Goal: Navigation & Orientation: Locate item on page

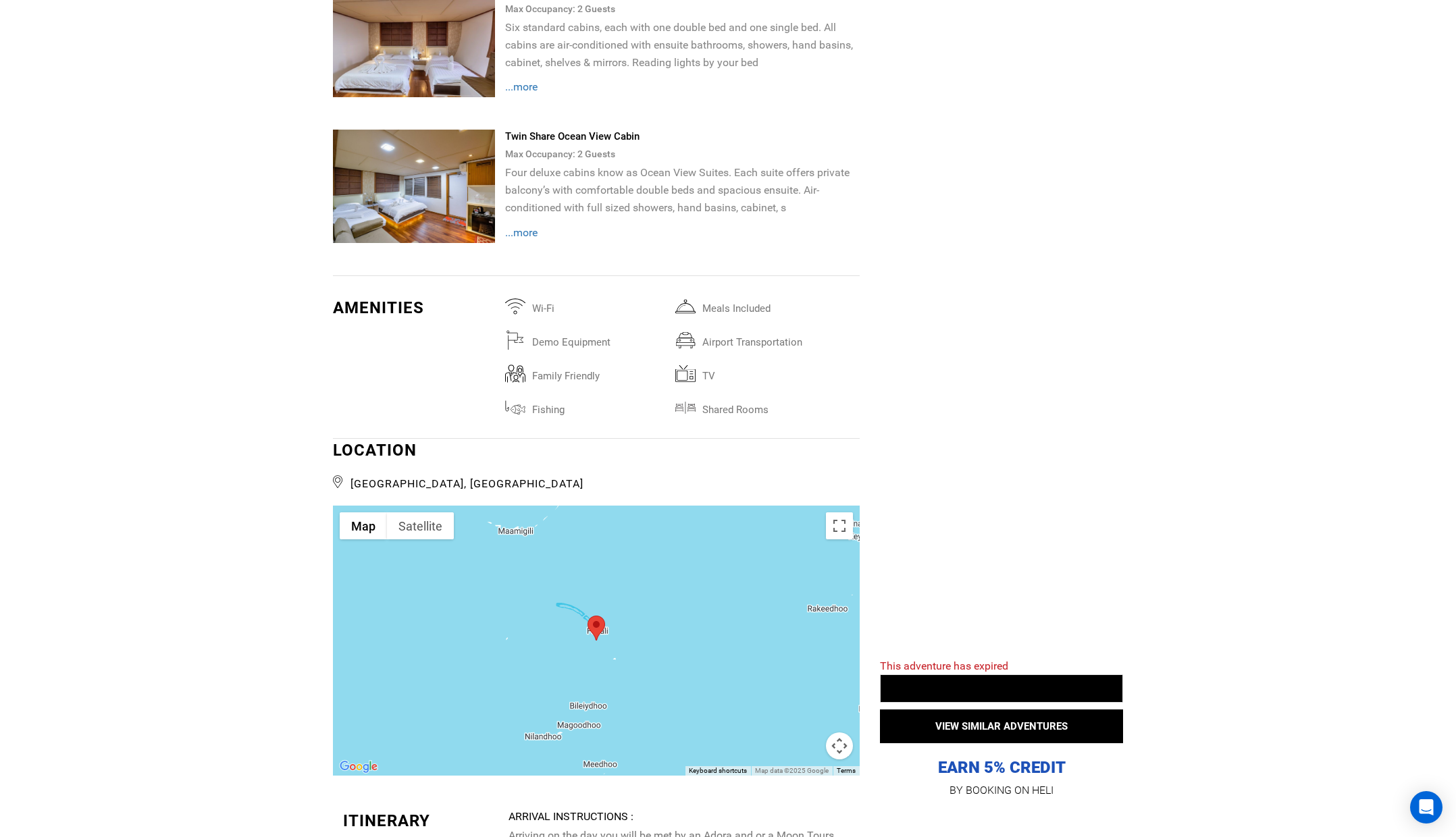
scroll to position [3171, 0]
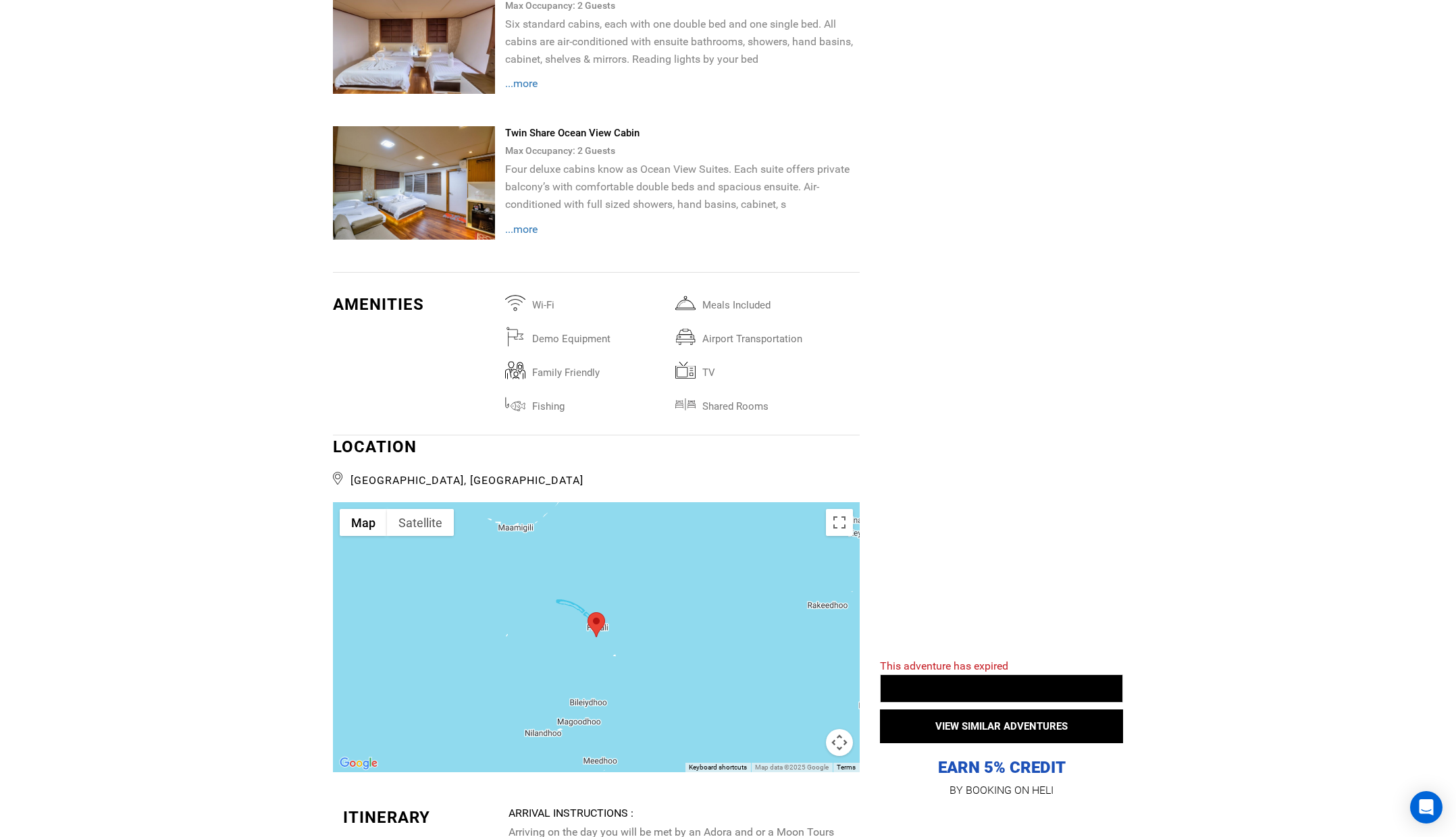
click at [540, 613] on div at bounding box center [597, 637] width 527 height 270
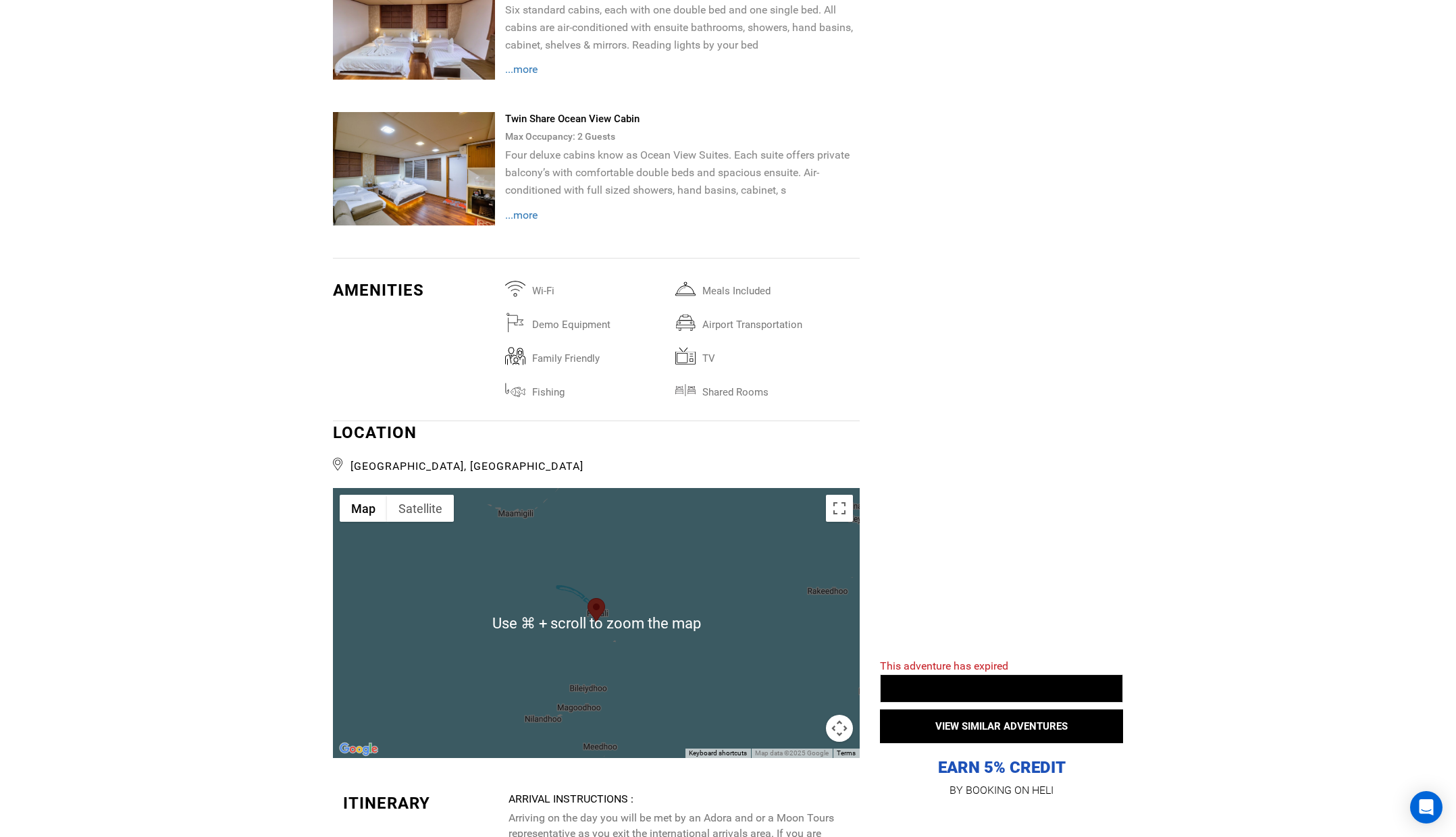
scroll to position [3186, 0]
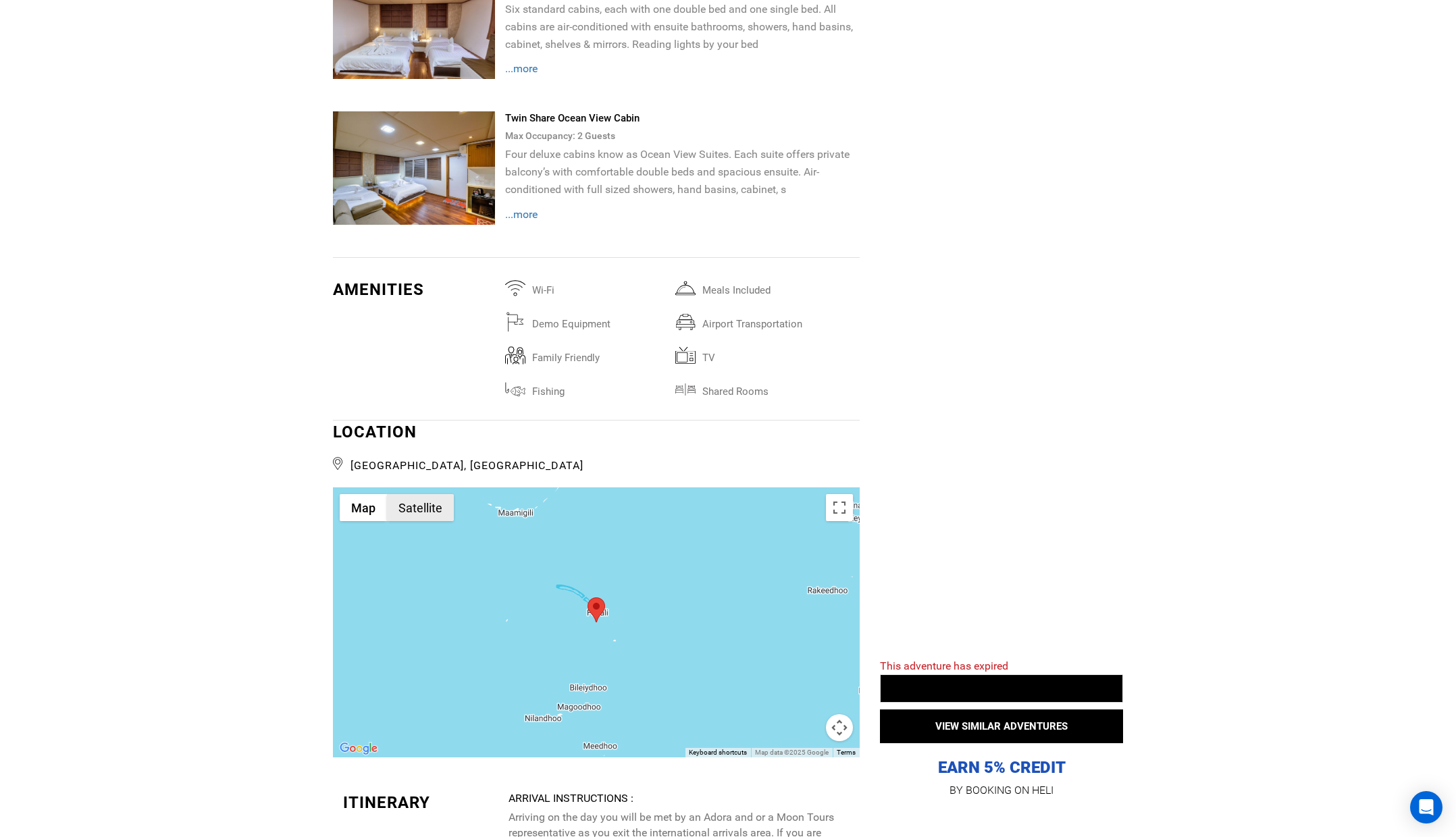
click at [412, 495] on button "Satellite" at bounding box center [421, 508] width 67 height 27
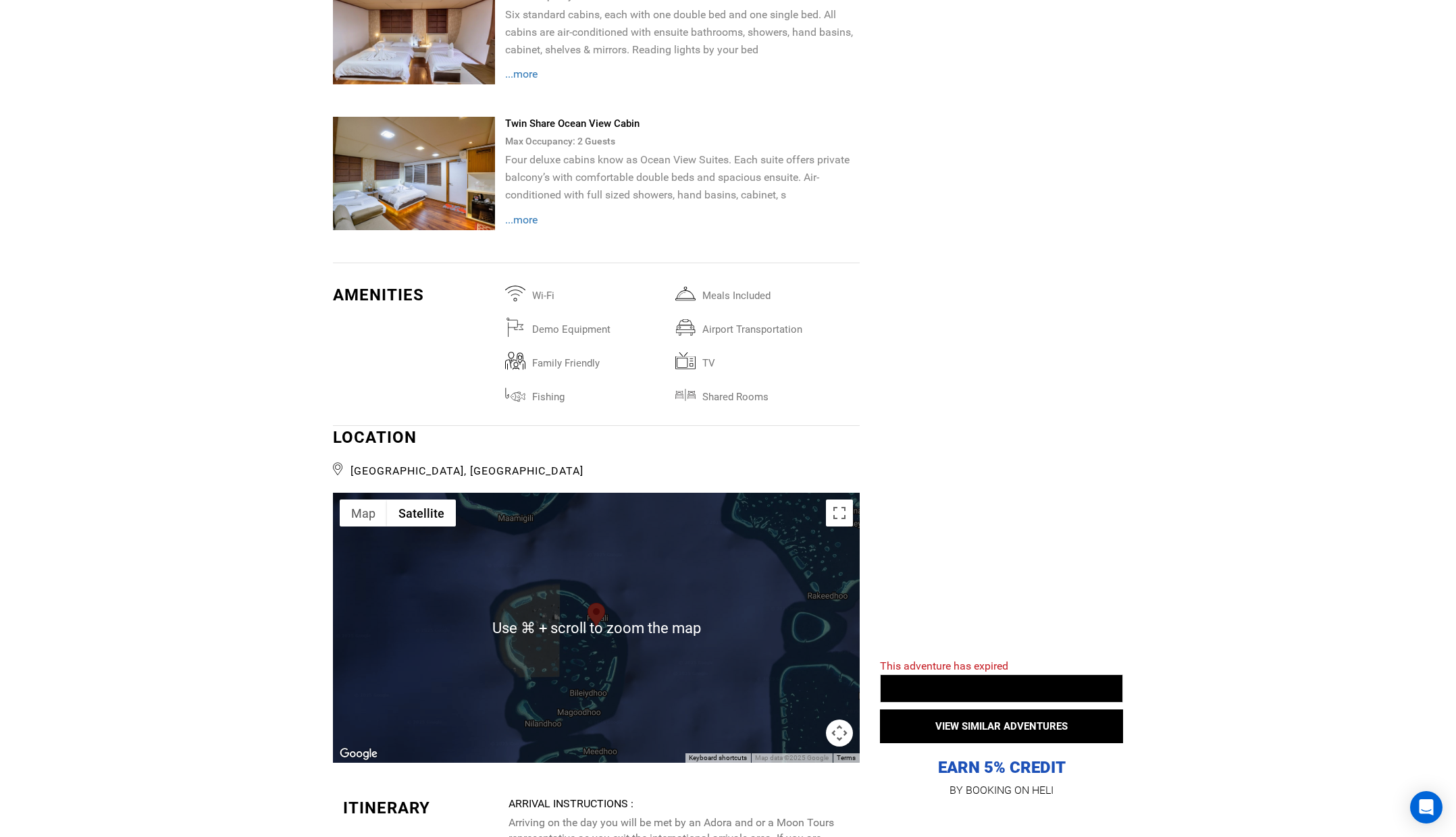
scroll to position [3183, 0]
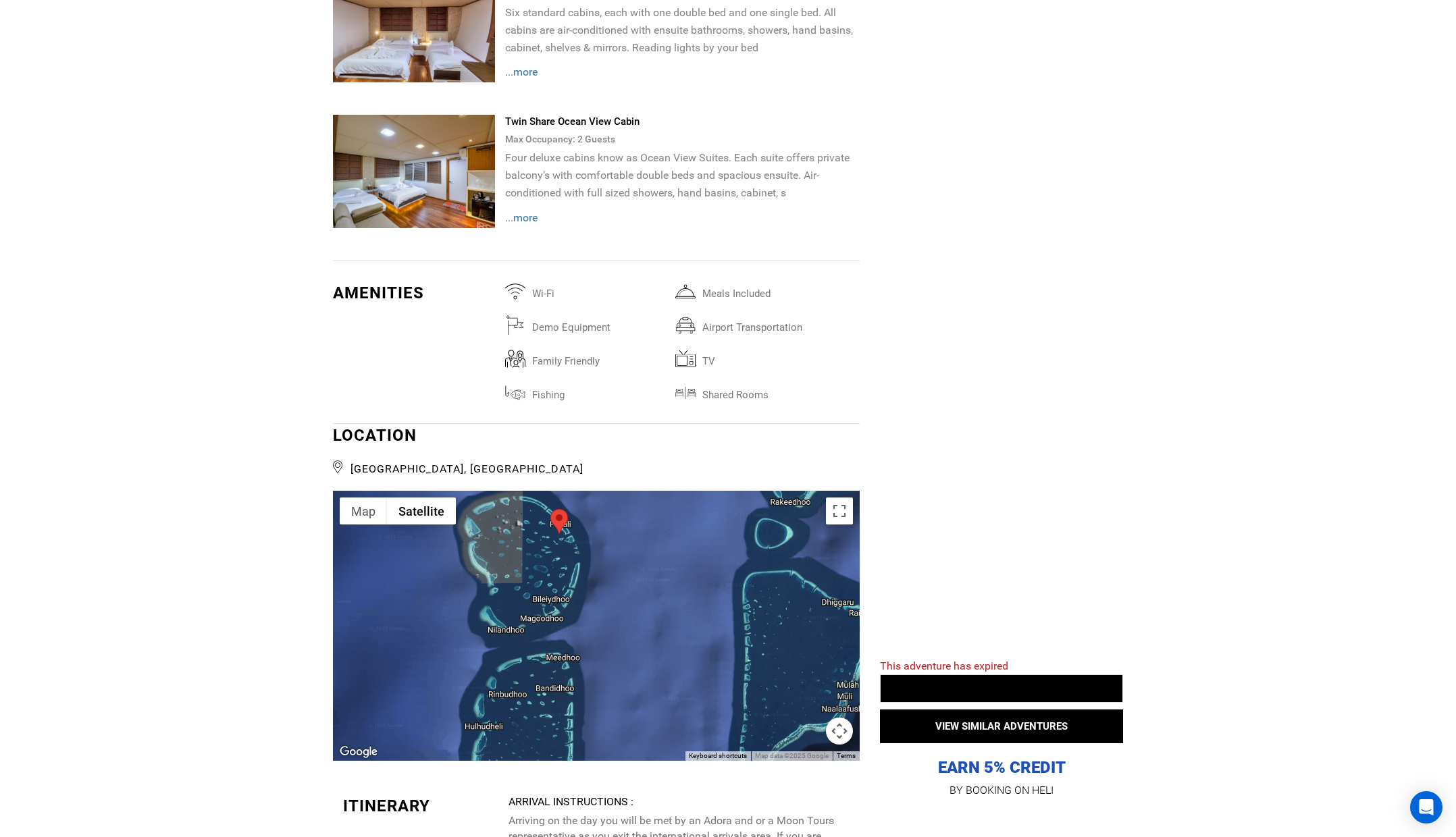
drag, startPoint x: 637, startPoint y: 672, endPoint x: 600, endPoint y: 578, distance: 101.0
click at [600, 578] on div at bounding box center [597, 626] width 527 height 270
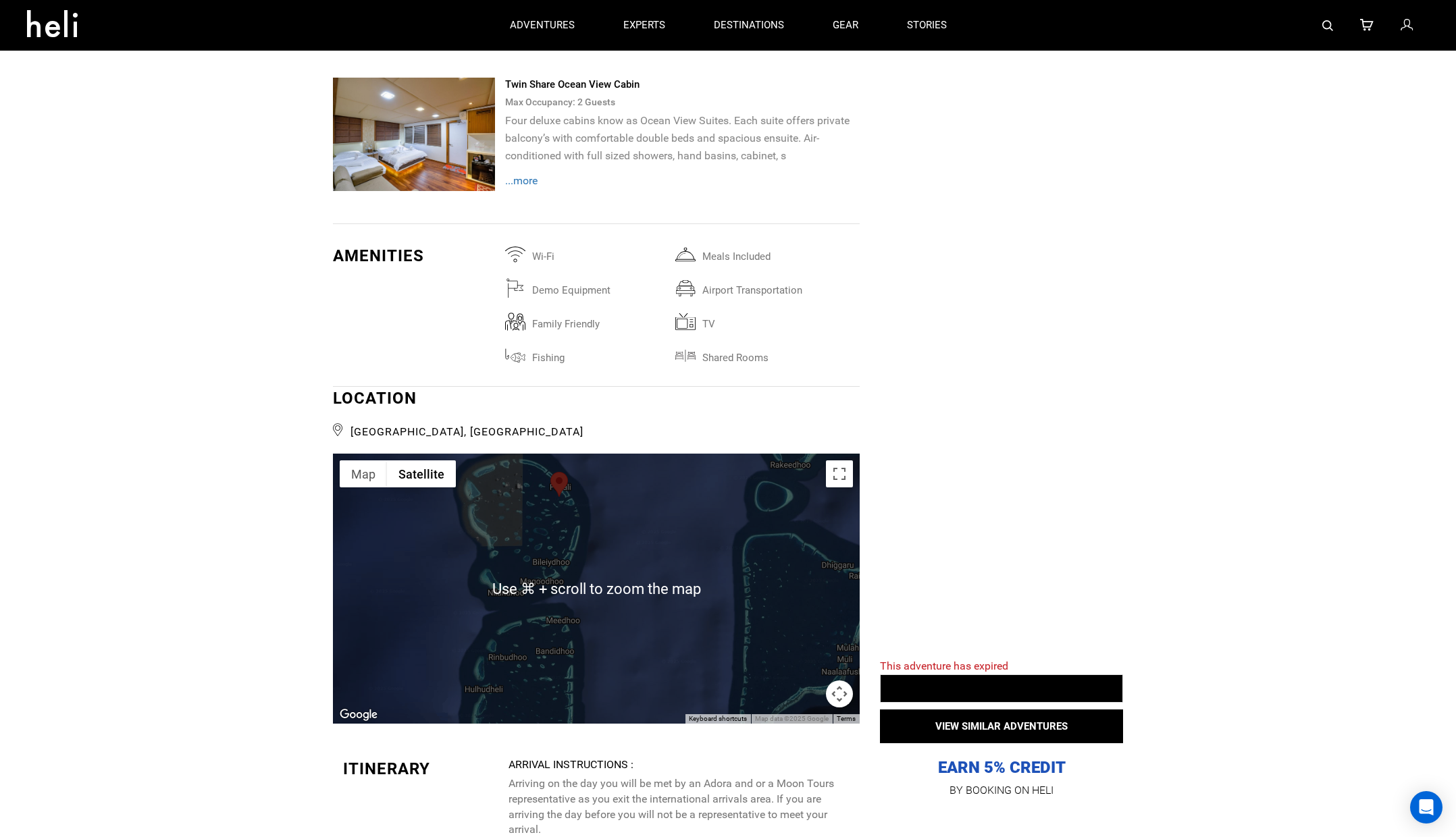
click at [609, 586] on div at bounding box center [597, 589] width 527 height 270
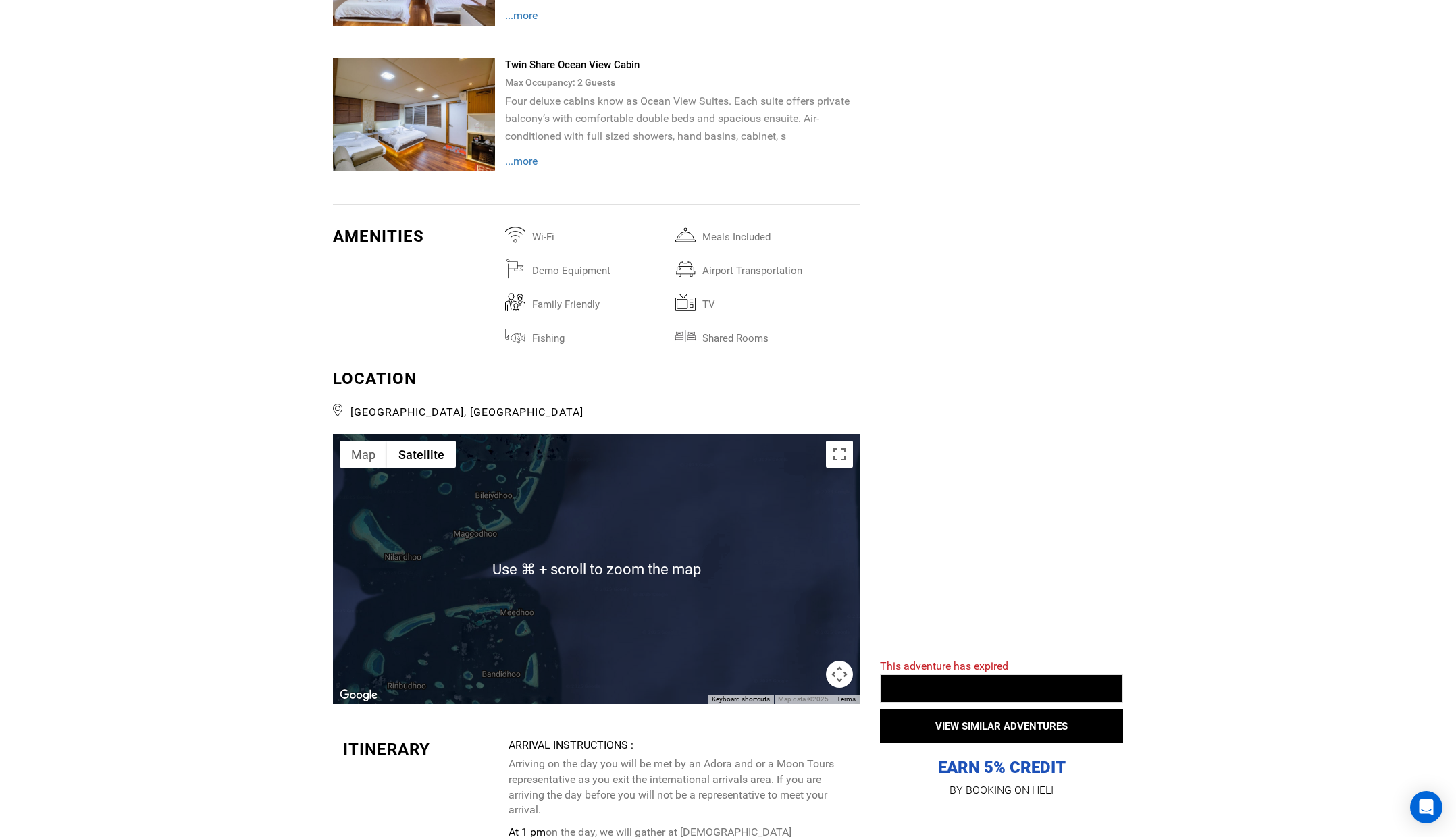
scroll to position [3240, 0]
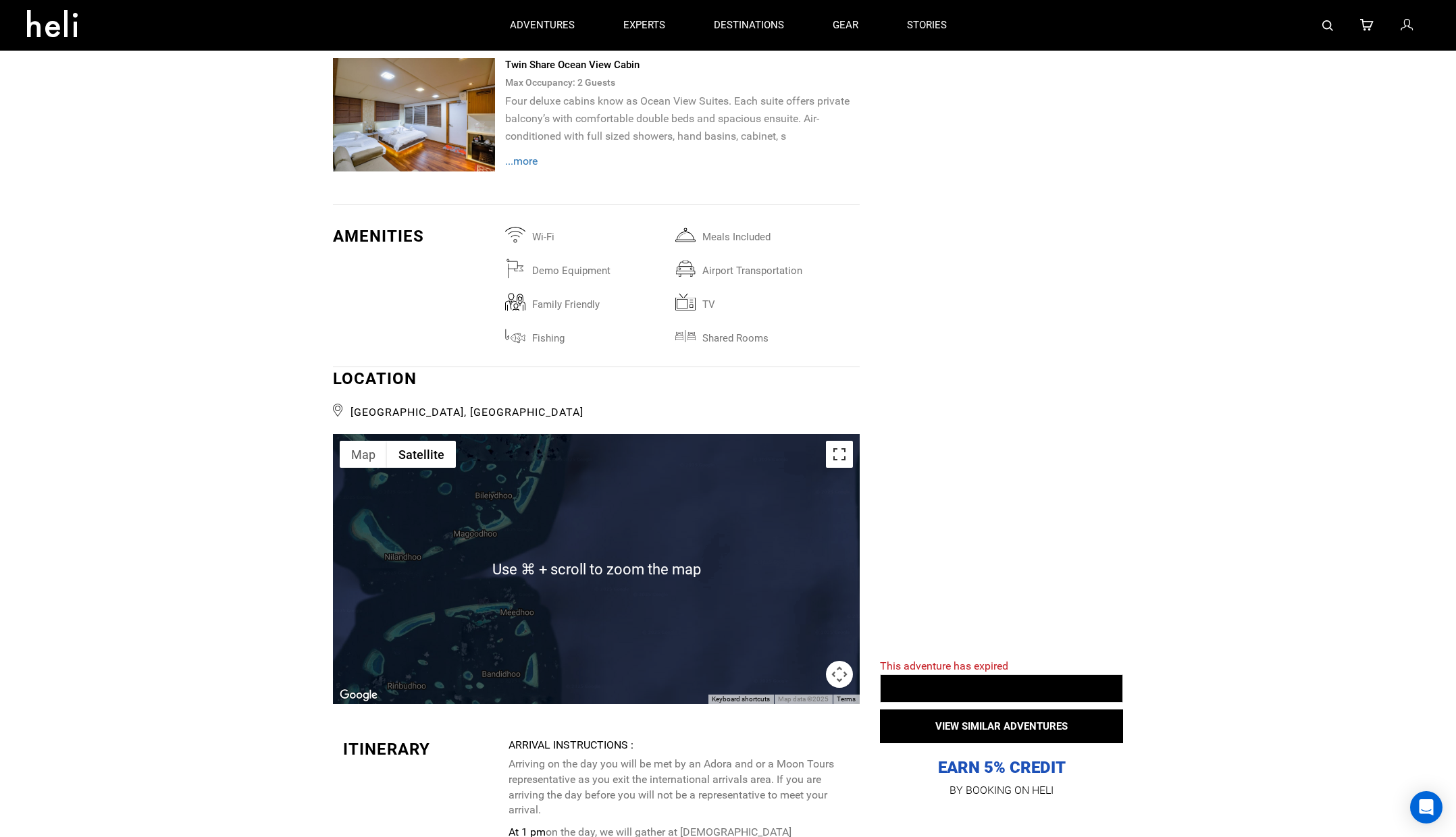
click at [844, 441] on button "Toggle fullscreen view" at bounding box center [839, 455] width 27 height 27
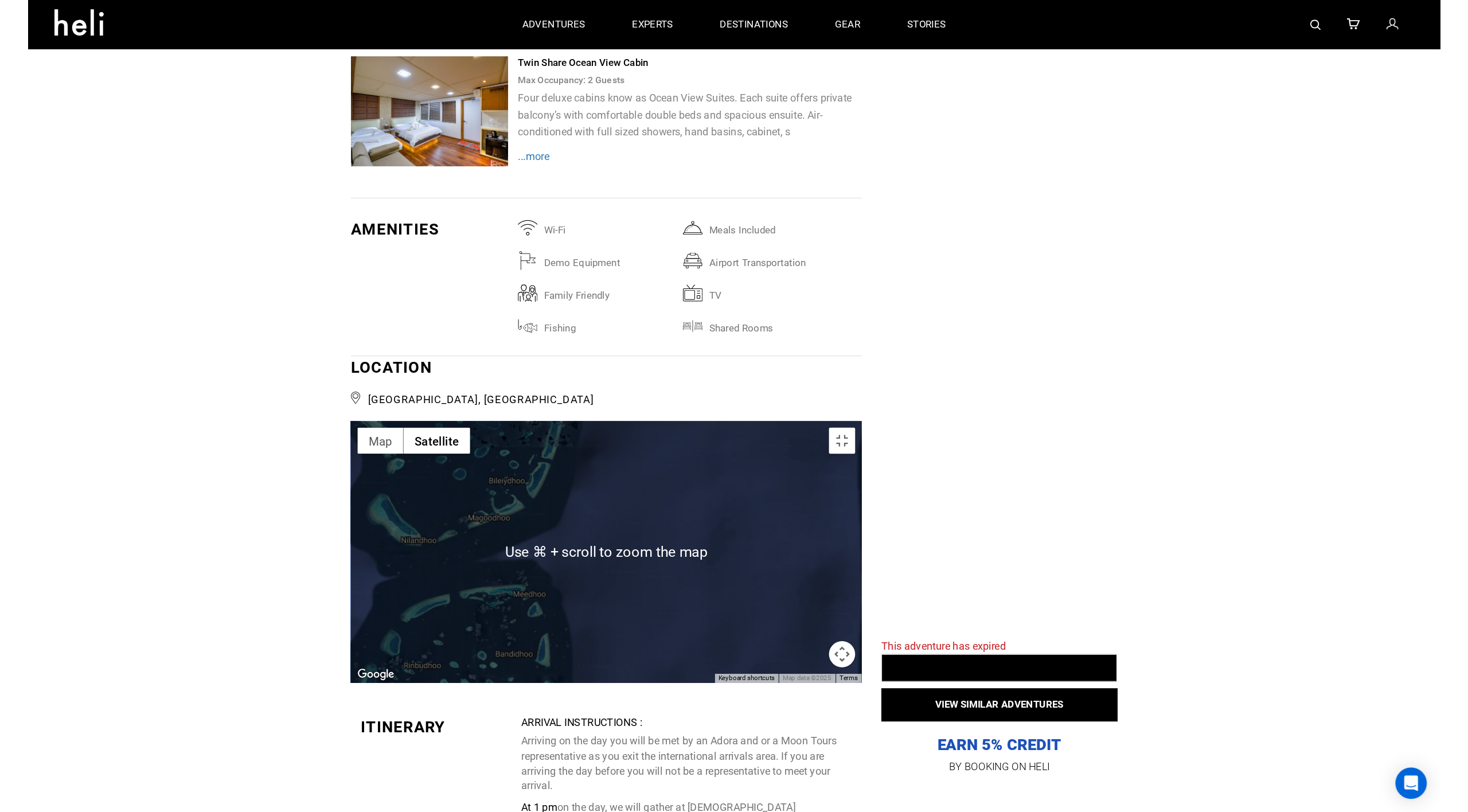
scroll to position [0, 0]
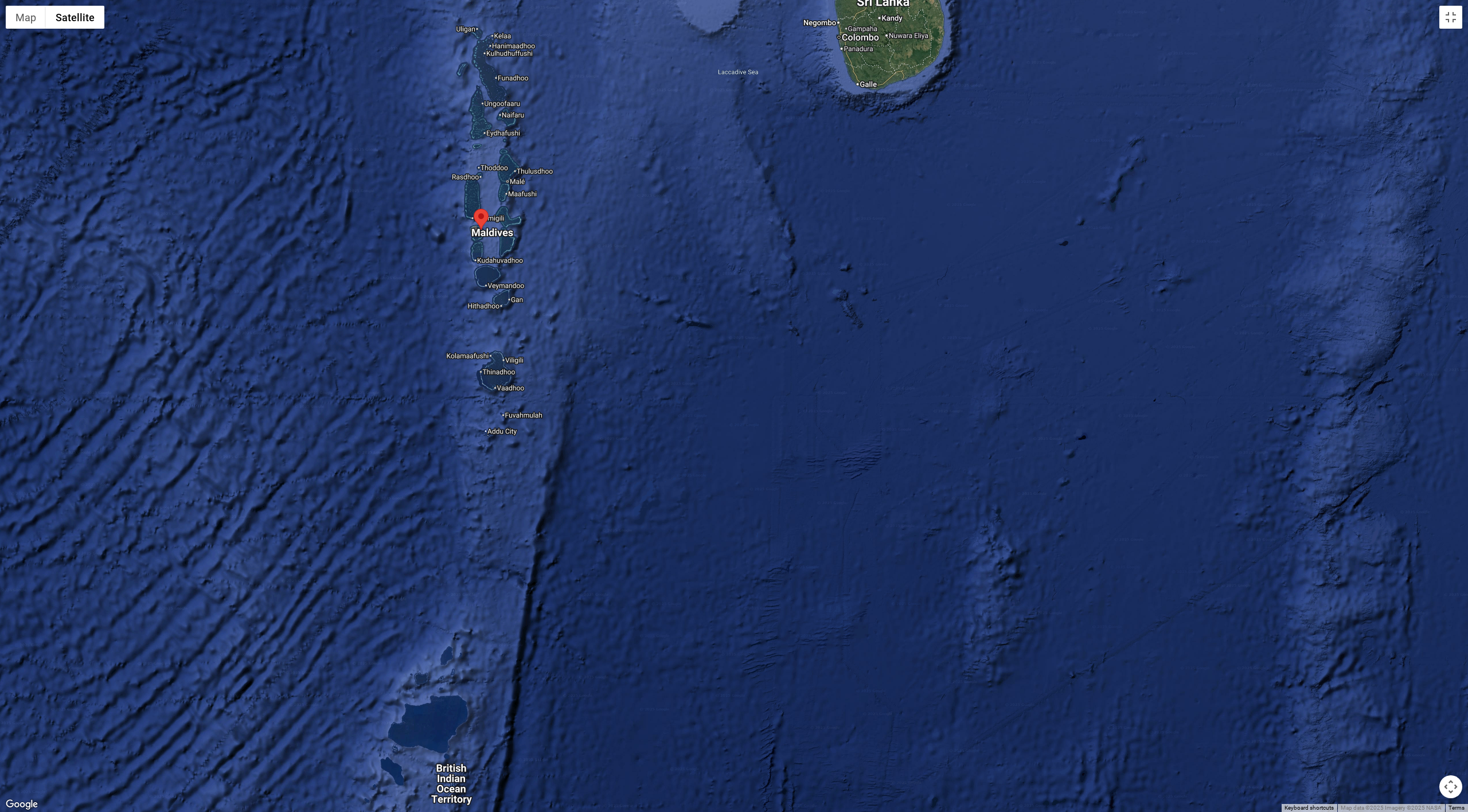
drag, startPoint x: 379, startPoint y: 103, endPoint x: 477, endPoint y: 324, distance: 241.8
click at [477, 324] on div at bounding box center [734, 406] width 1468 height 812
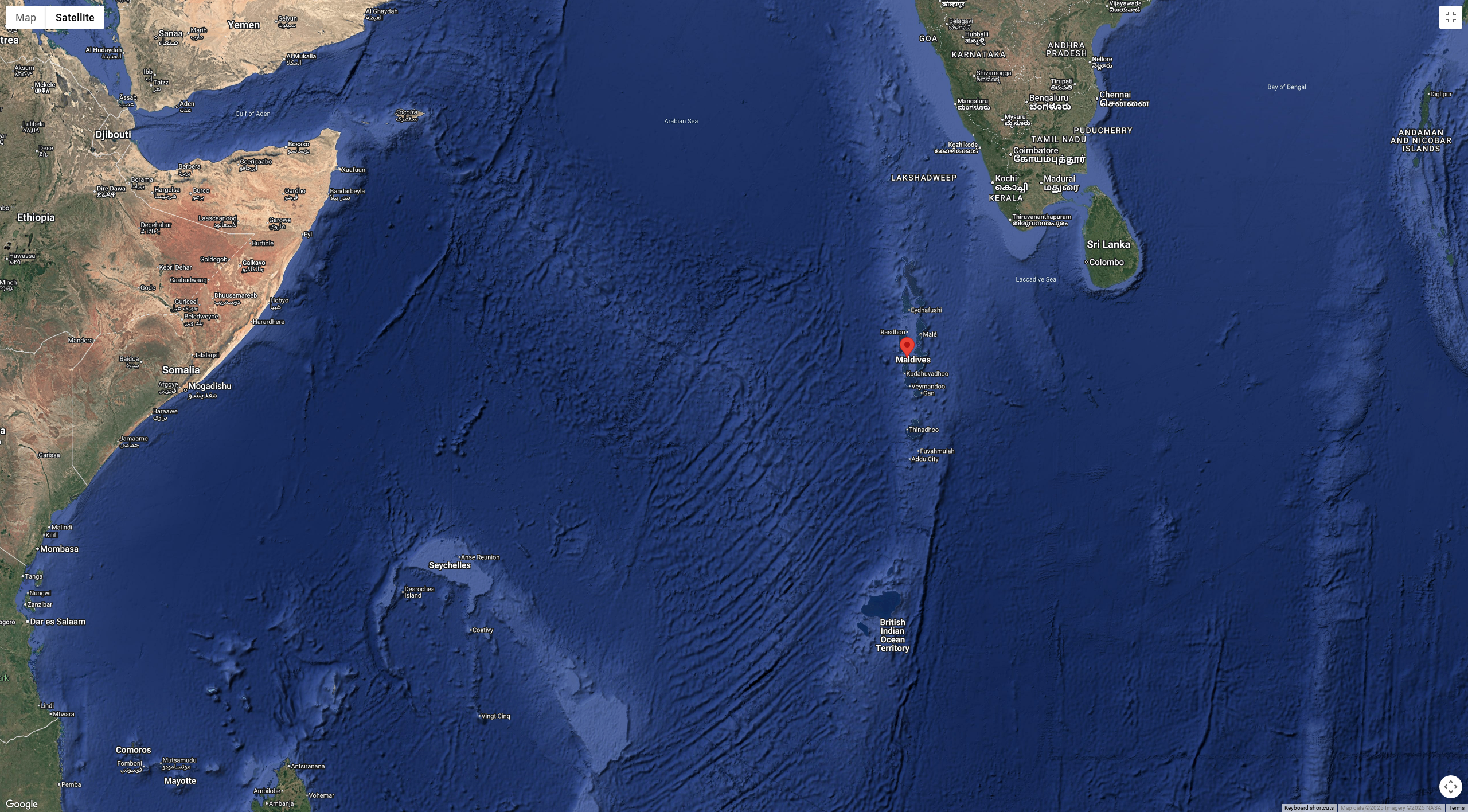
drag, startPoint x: 408, startPoint y: 282, endPoint x: 810, endPoint y: 283, distance: 402.0
click at [810, 283] on div at bounding box center [734, 406] width 1468 height 812
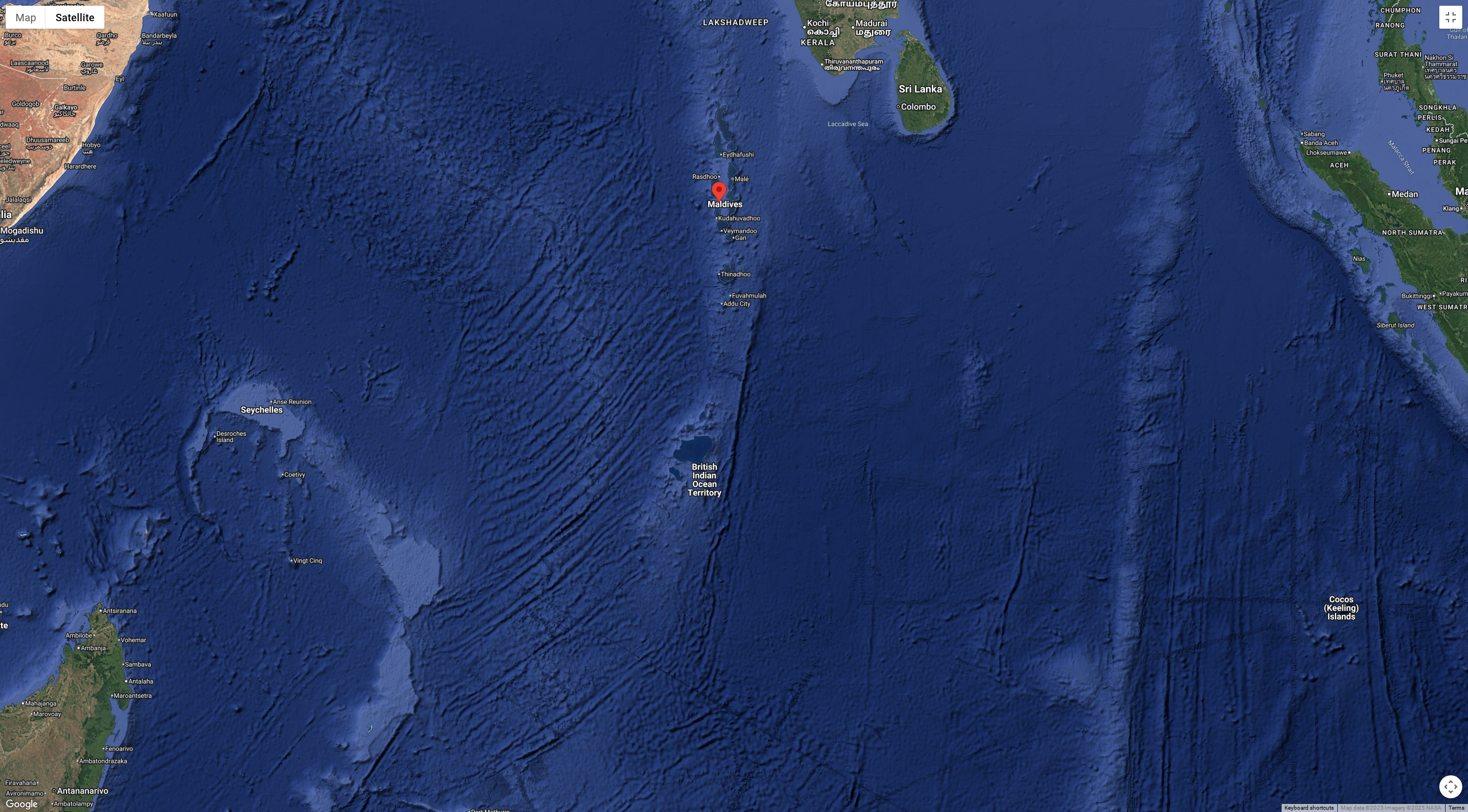
drag, startPoint x: 620, startPoint y: 369, endPoint x: 424, endPoint y: 309, distance: 205.0
click at [424, 309] on div at bounding box center [734, 406] width 1468 height 812
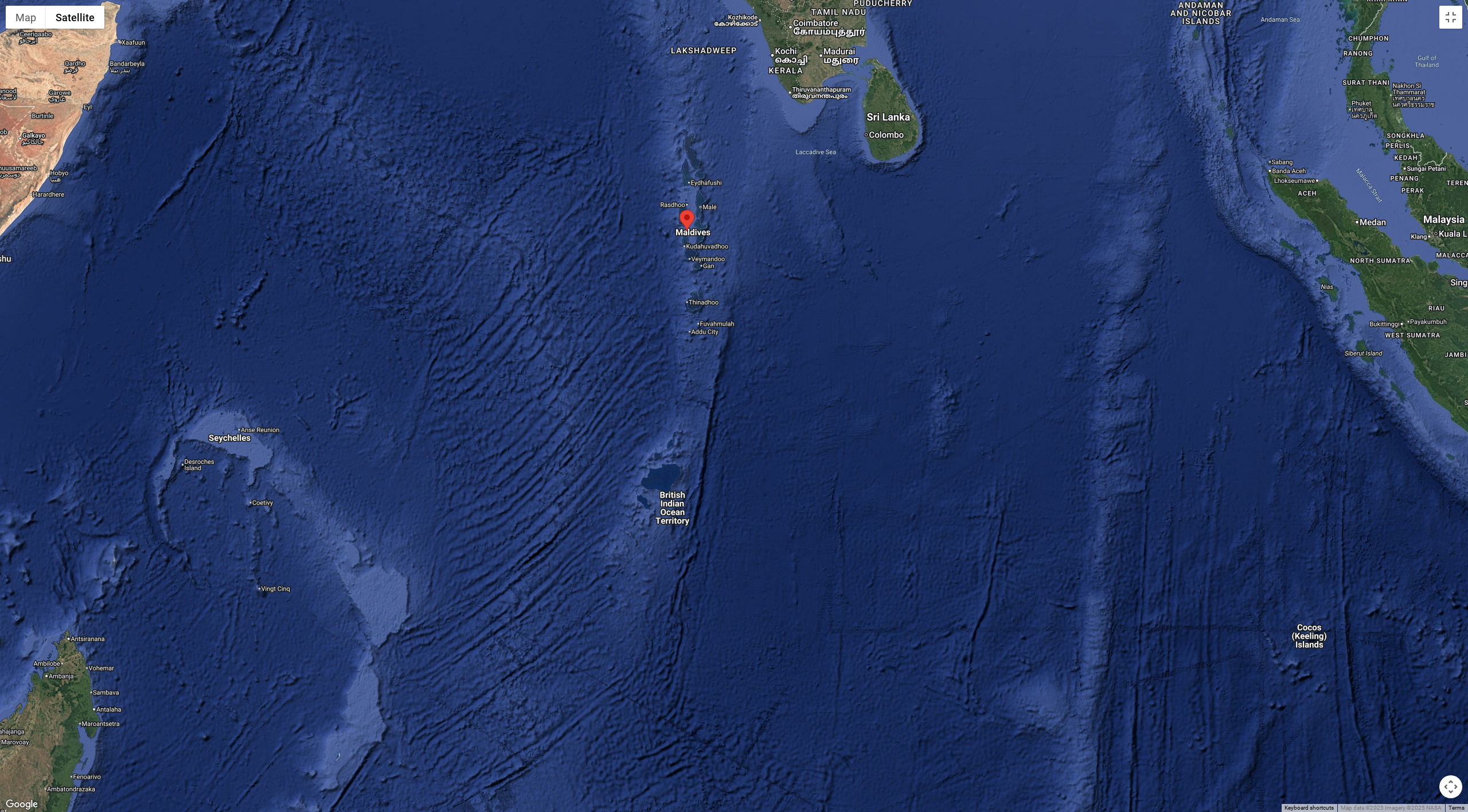
drag, startPoint x: 633, startPoint y: 298, endPoint x: 498, endPoint y: 438, distance: 194.5
click at [498, 438] on div at bounding box center [734, 406] width 1468 height 812
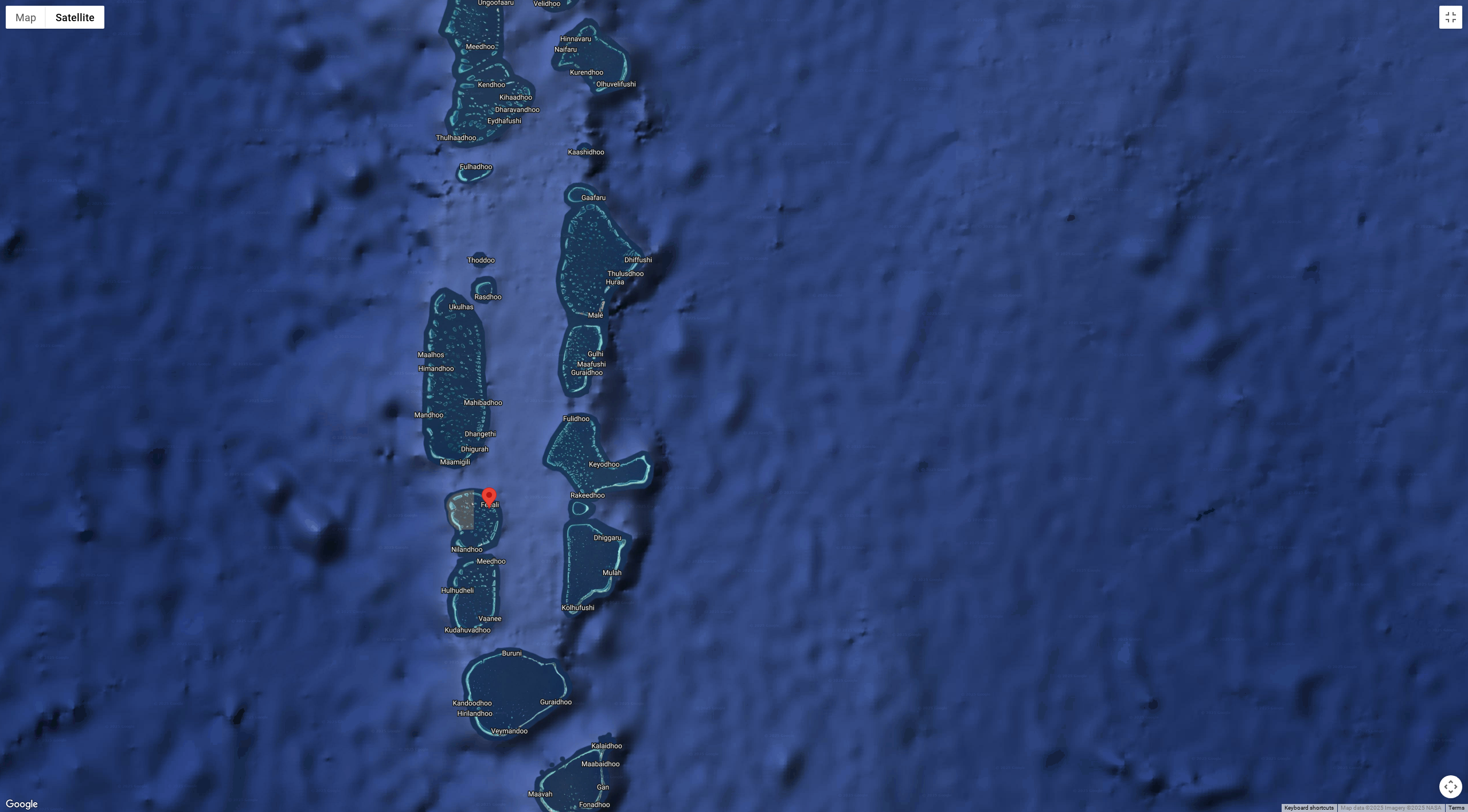
drag, startPoint x: 651, startPoint y: 236, endPoint x: 643, endPoint y: 565, distance: 329.1
click at [643, 565] on div at bounding box center [734, 406] width 1468 height 812
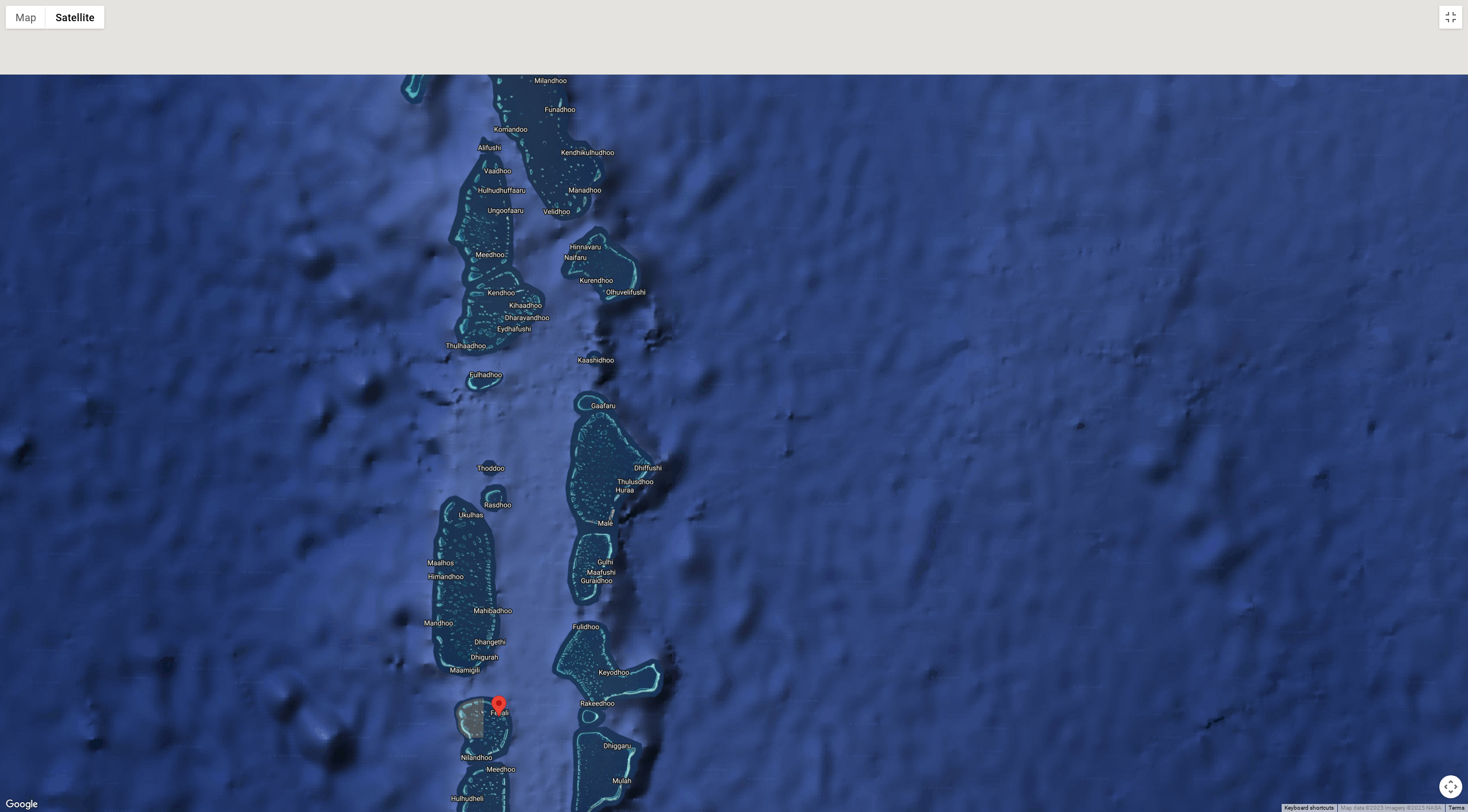
drag, startPoint x: 703, startPoint y: 355, endPoint x: 710, endPoint y: 567, distance: 212.1
click at [710, 567] on div at bounding box center [734, 406] width 1468 height 812
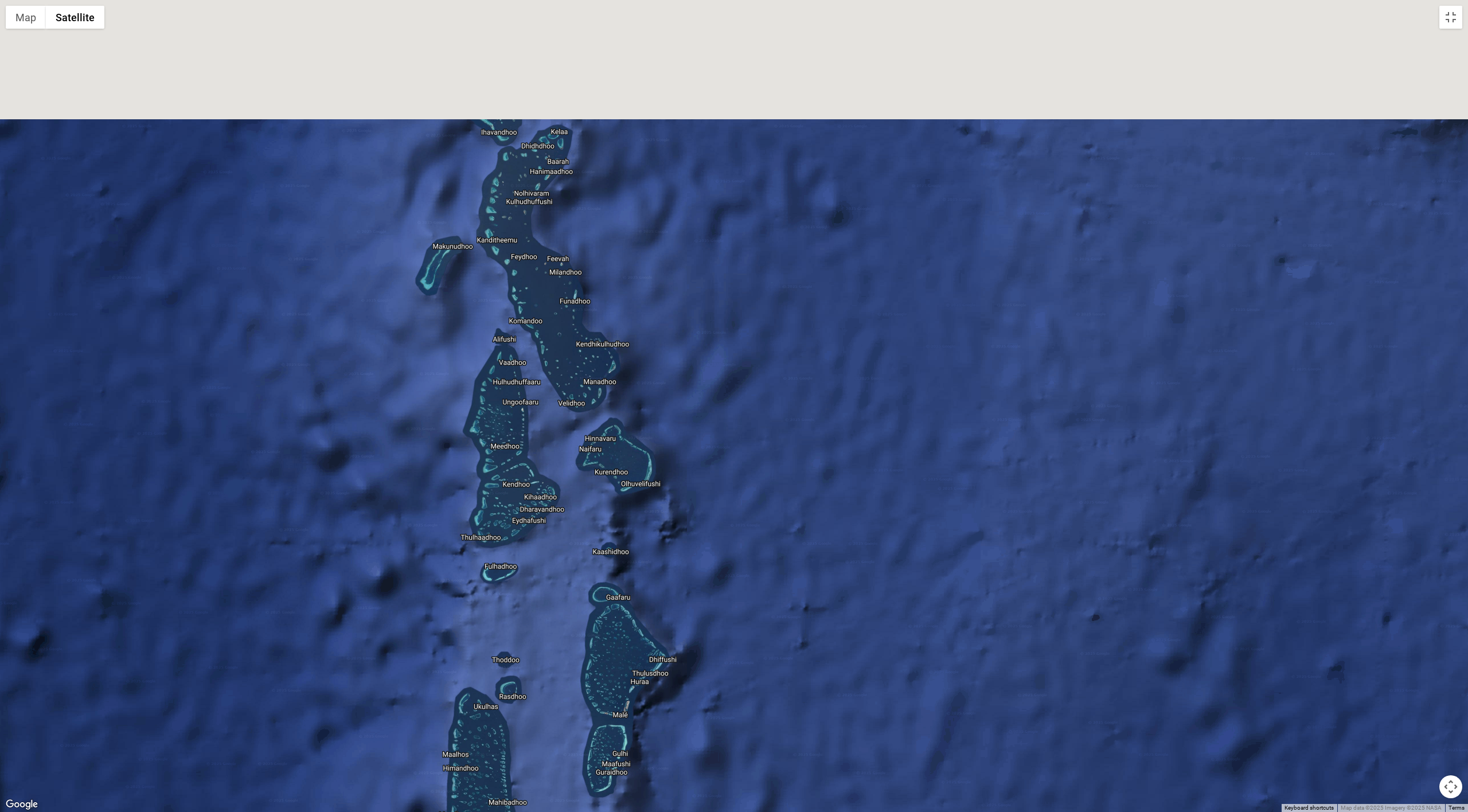
drag, startPoint x: 689, startPoint y: 296, endPoint x: 702, endPoint y: 554, distance: 258.3
click at [709, 566] on div at bounding box center [734, 406] width 1468 height 812
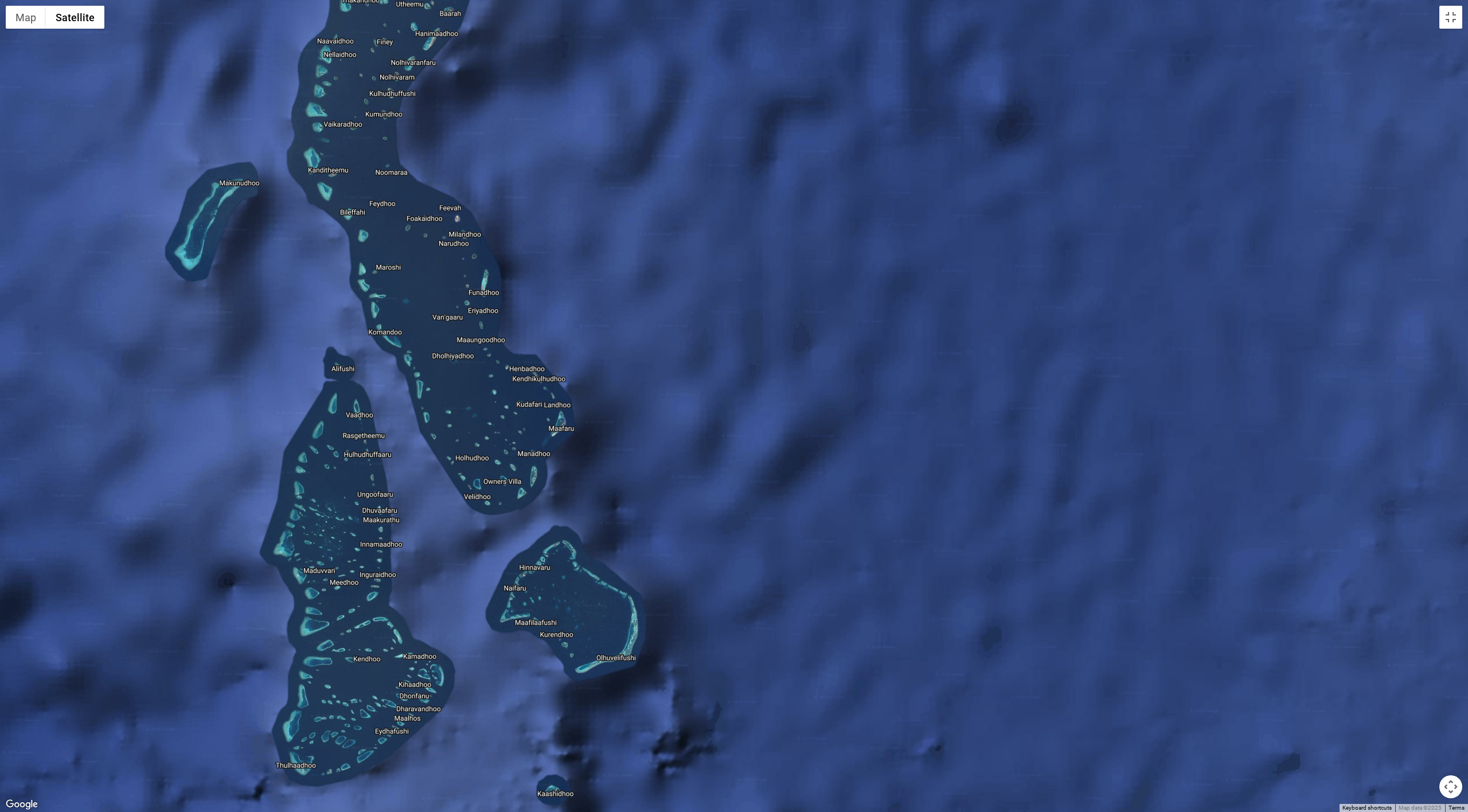
drag, startPoint x: 707, startPoint y: 547, endPoint x: 710, endPoint y: 475, distance: 72.1
click at [706, 477] on div at bounding box center [734, 406] width 1468 height 812
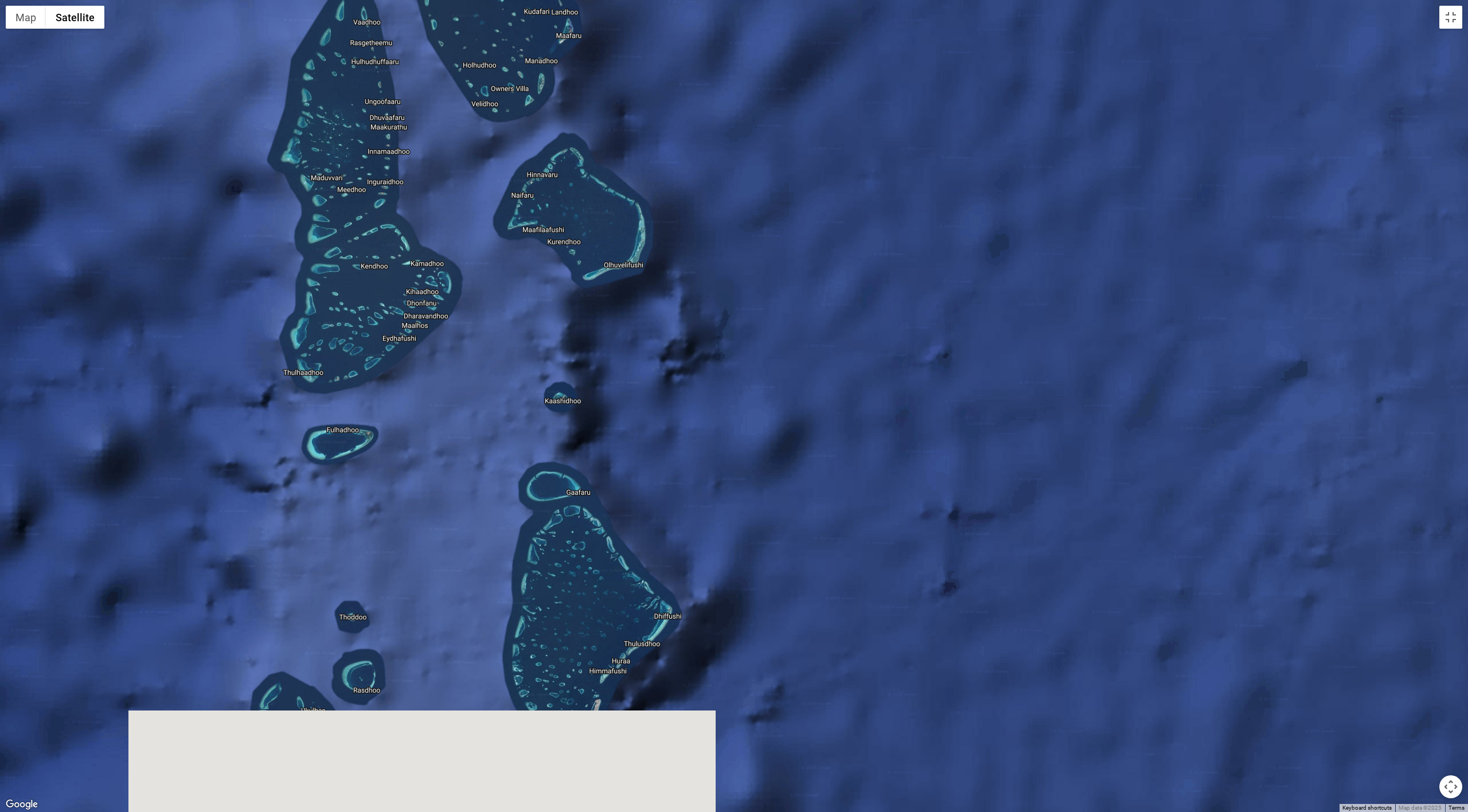
drag, startPoint x: 691, startPoint y: 536, endPoint x: 700, endPoint y: 375, distance: 161.3
click at [700, 375] on div at bounding box center [734, 406] width 1468 height 812
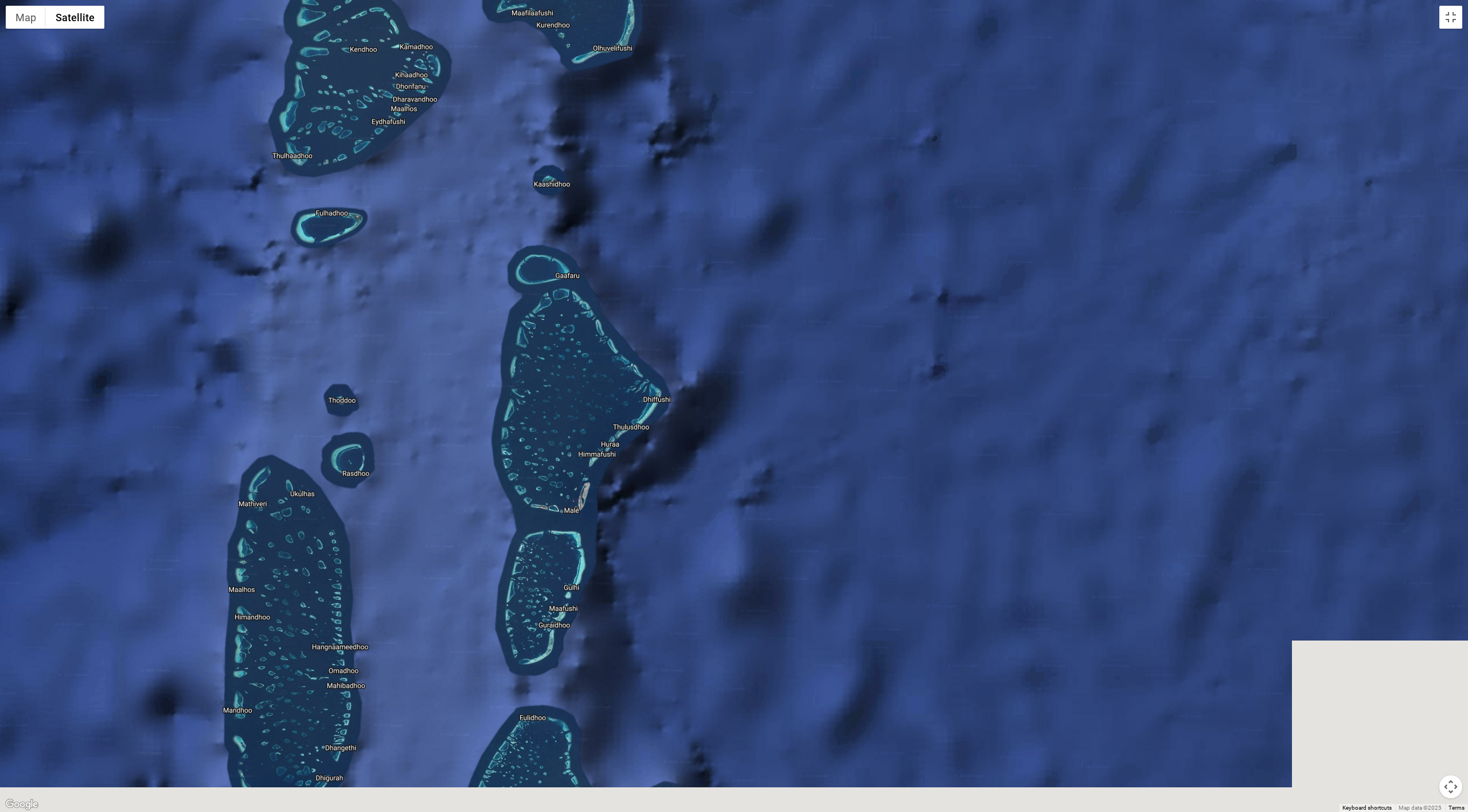
drag, startPoint x: 722, startPoint y: 465, endPoint x: 714, endPoint y: 259, distance: 206.2
click at [714, 259] on div at bounding box center [734, 406] width 1468 height 812
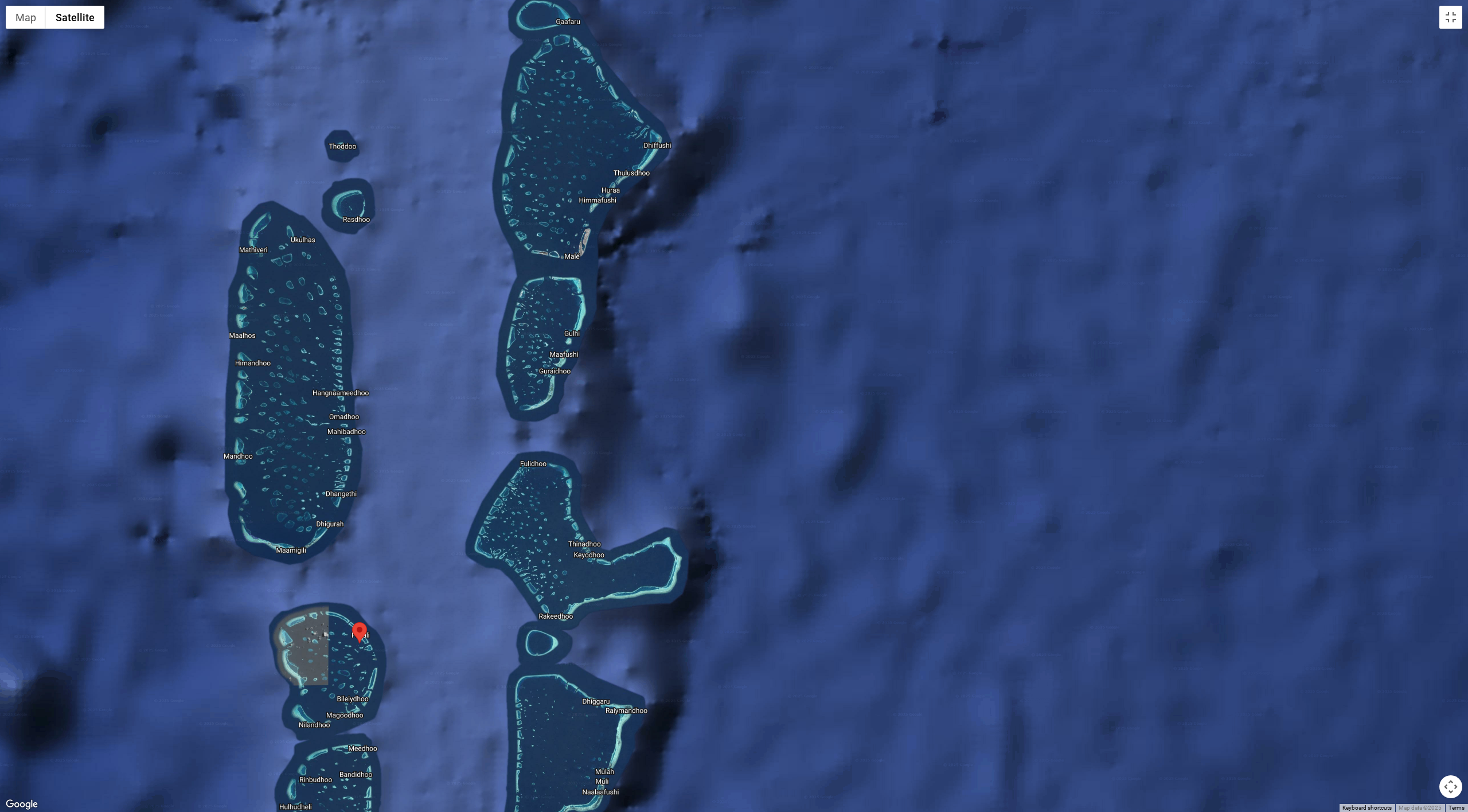
drag, startPoint x: 774, startPoint y: 486, endPoint x: 772, endPoint y: 279, distance: 207.0
click at [772, 279] on div at bounding box center [734, 406] width 1468 height 812
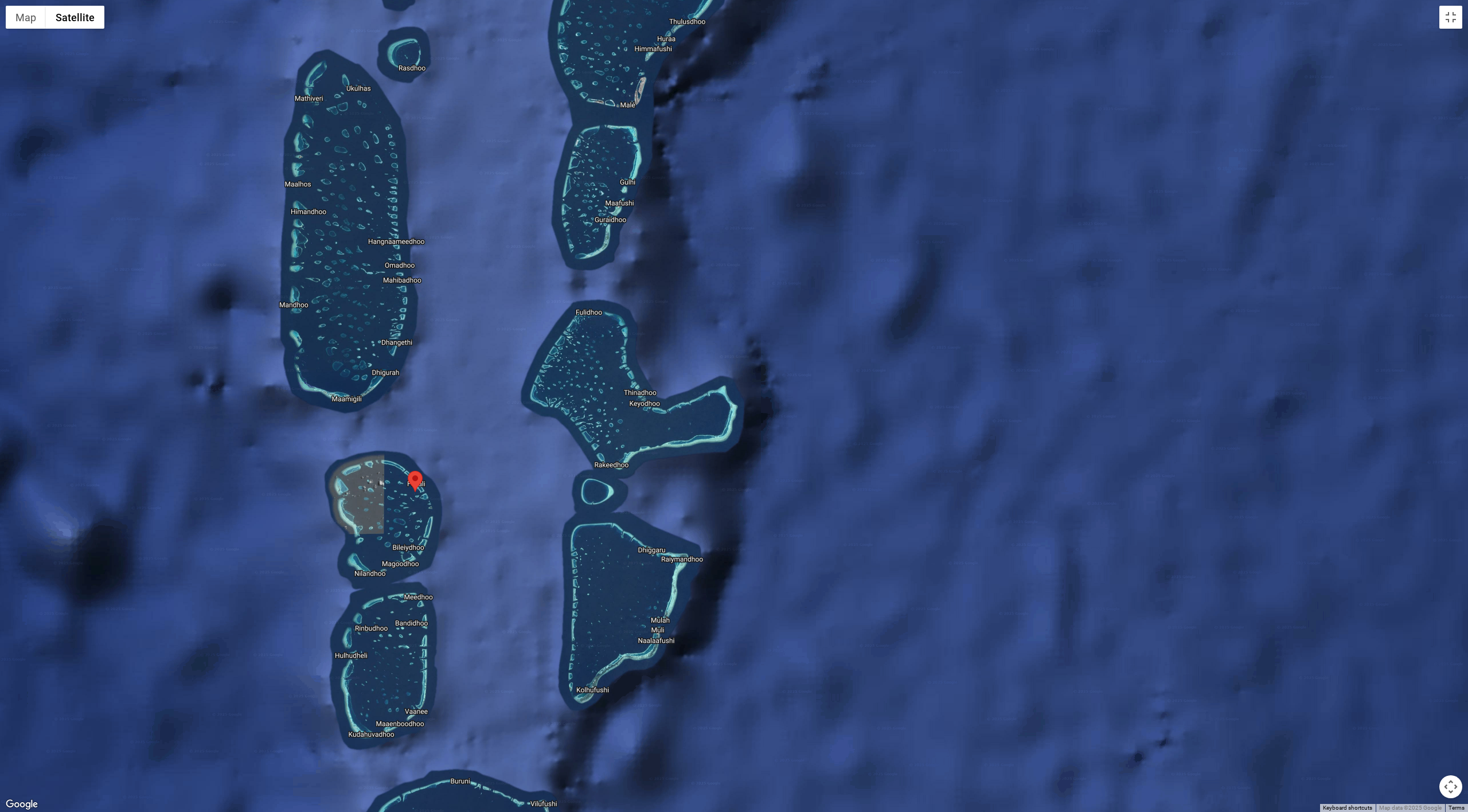
click at [738, 340] on div at bounding box center [734, 406] width 1468 height 812
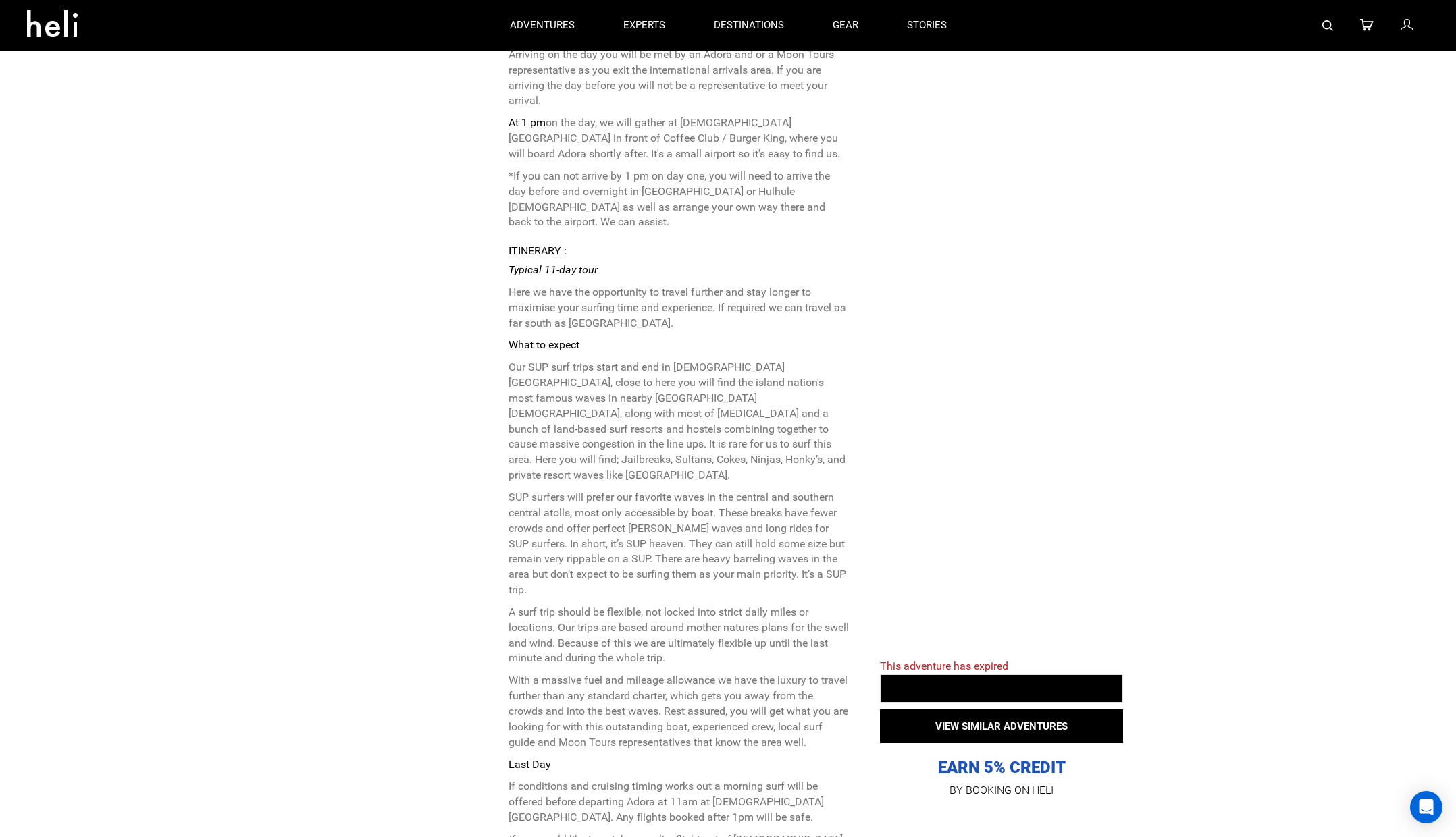
scroll to position [3940, 0]
